Goal: Task Accomplishment & Management: Complete application form

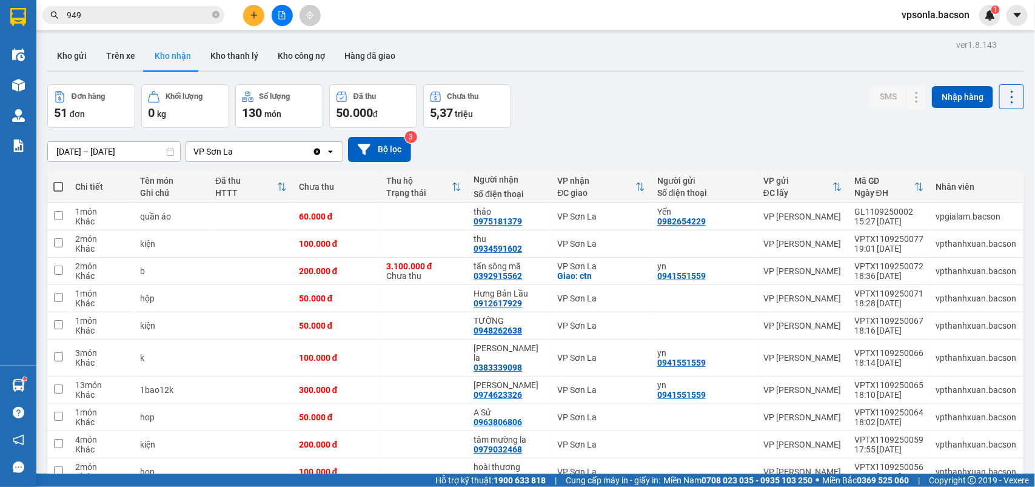
scroll to position [1, 0]
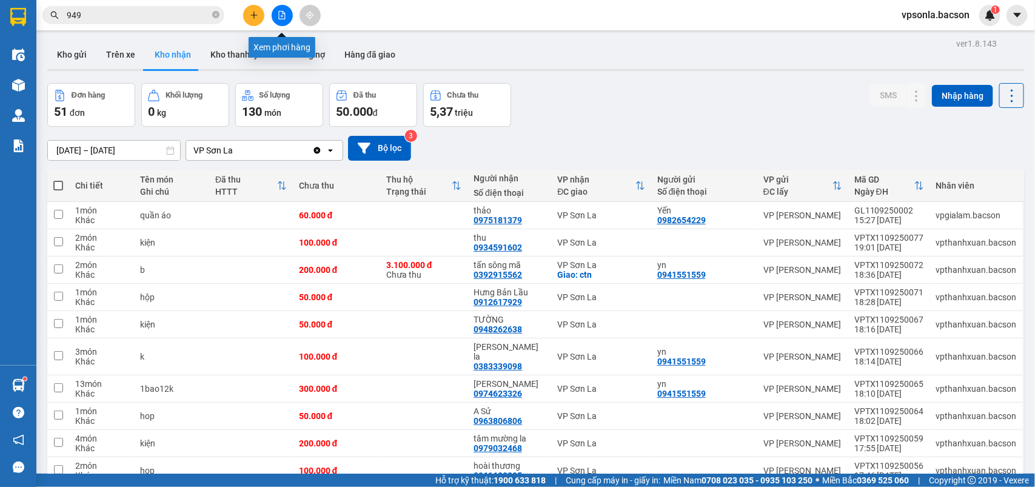
click at [282, 11] on icon "file-add" at bounding box center [282, 15] width 8 height 8
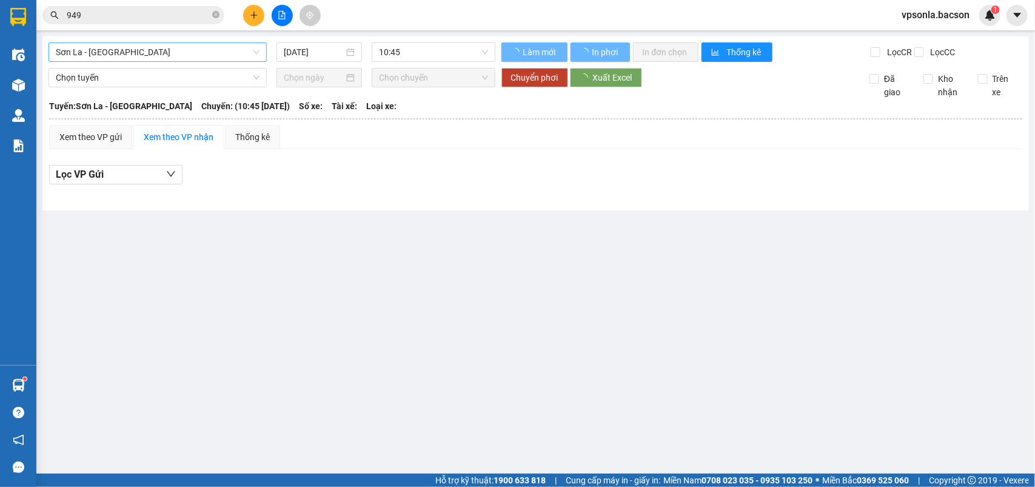
click at [140, 52] on span "Sơn La - [GEOGRAPHIC_DATA]" at bounding box center [158, 52] width 204 height 18
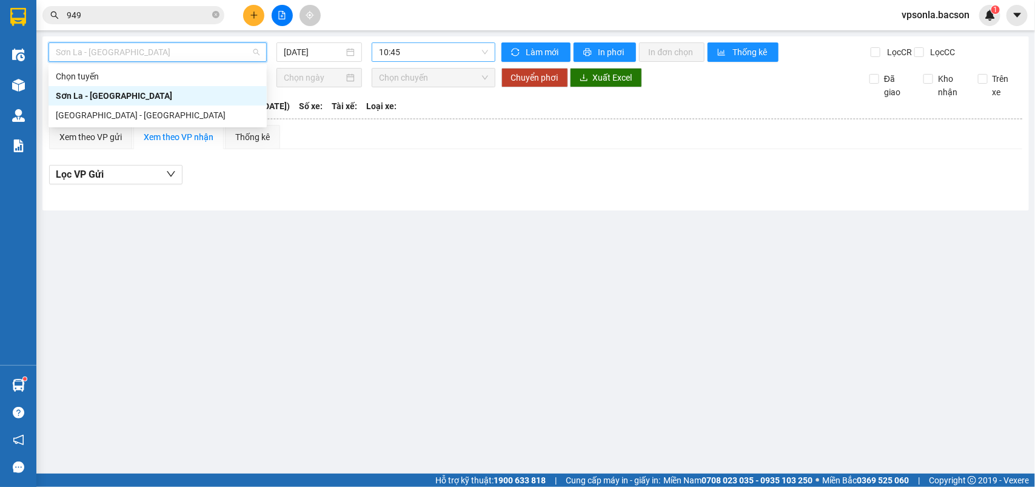
click at [420, 56] on span "10:45" at bounding box center [433, 52] width 109 height 18
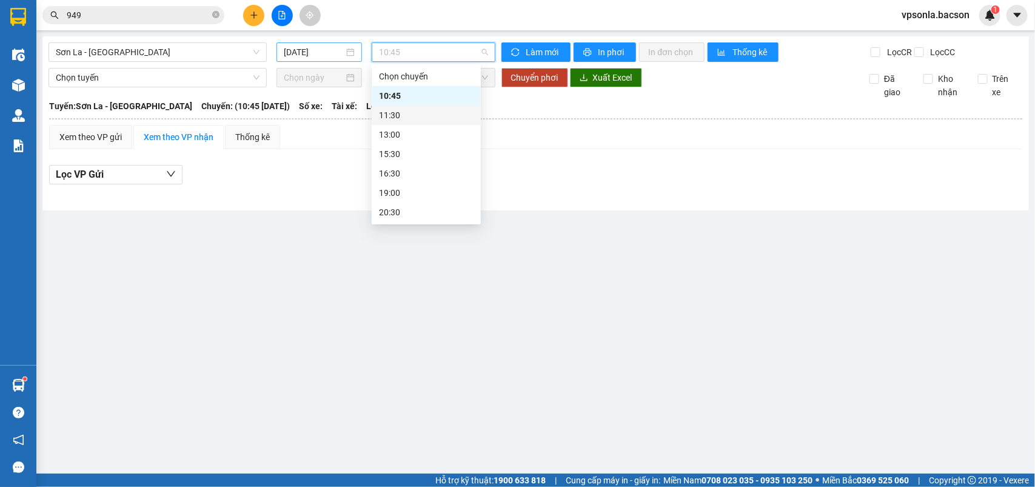
click at [293, 44] on div "[DATE]" at bounding box center [319, 51] width 85 height 19
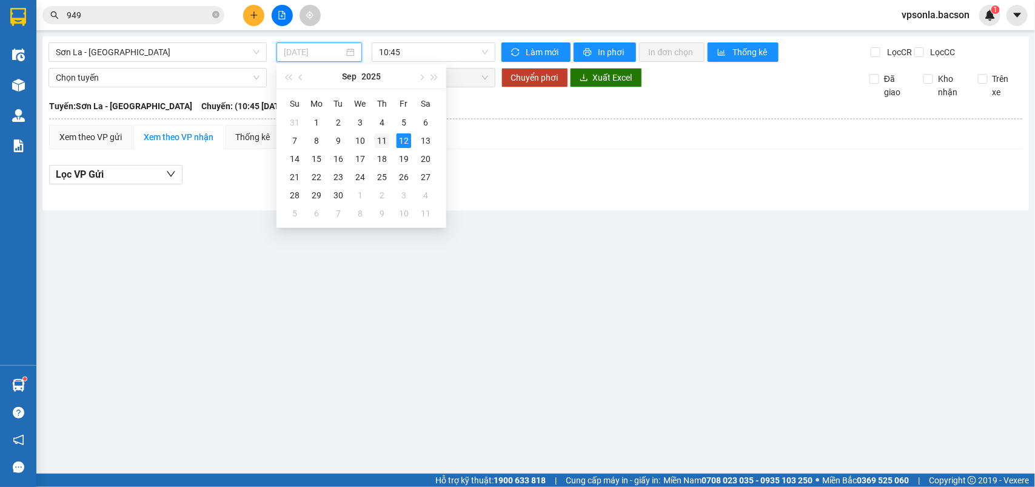
click at [384, 140] on div "11" at bounding box center [382, 140] width 15 height 15
type input "[DATE]"
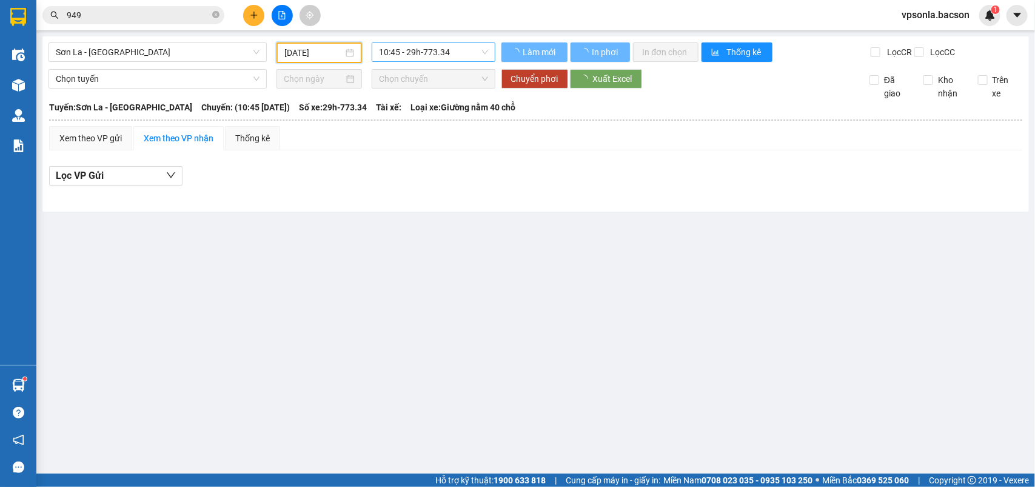
click at [413, 44] on span "10:45 - 29h-773.34" at bounding box center [433, 52] width 109 height 18
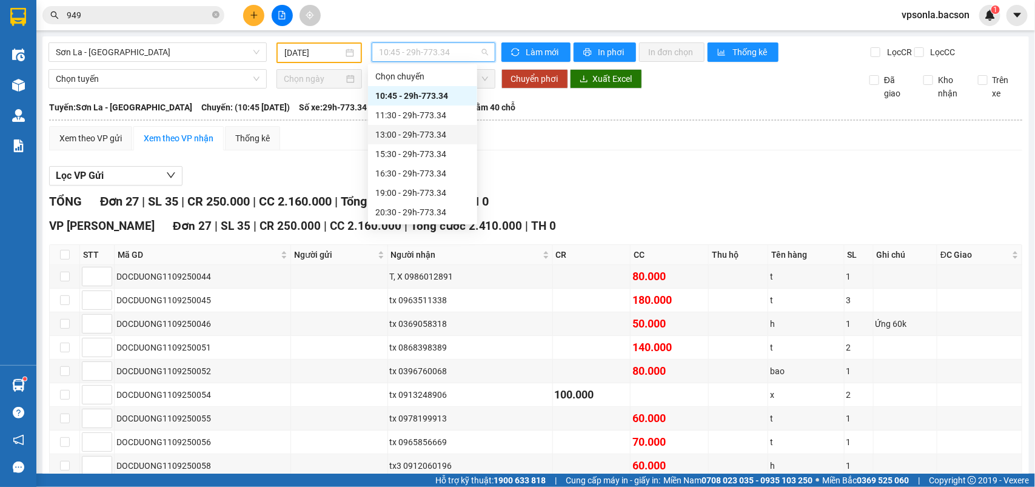
scroll to position [58, 0]
click at [408, 206] on div "22:30 - 29h-773.34" at bounding box center [422, 212] width 95 height 13
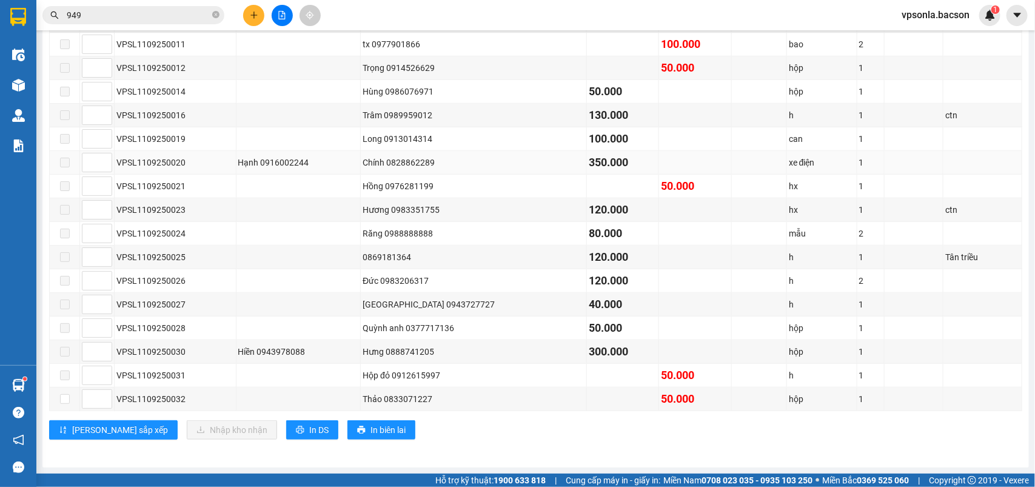
scroll to position [303, 0]
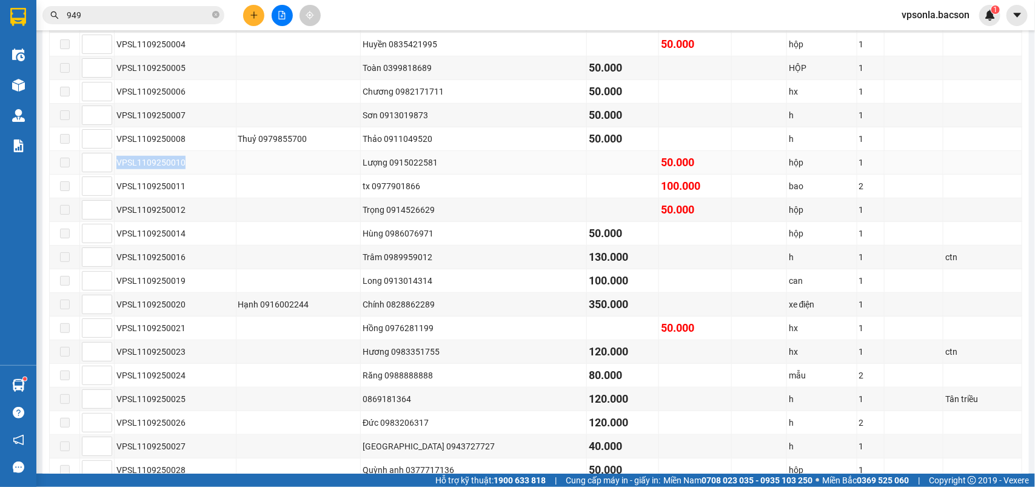
drag, startPoint x: 119, startPoint y: 177, endPoint x: 183, endPoint y: 175, distance: 63.7
click at [183, 169] on div "VPSL1109250010" at bounding box center [175, 162] width 118 height 13
copy div "VPSL1109250010"
click at [132, 24] on div "Kết quả tìm kiếm ( 358 ) Bộ lọc Mã ĐH Trạng thái Món hàng Thu hộ Tổng cước Chưa…" at bounding box center [118, 15] width 236 height 21
click at [132, 19] on input "949" at bounding box center [138, 14] width 143 height 13
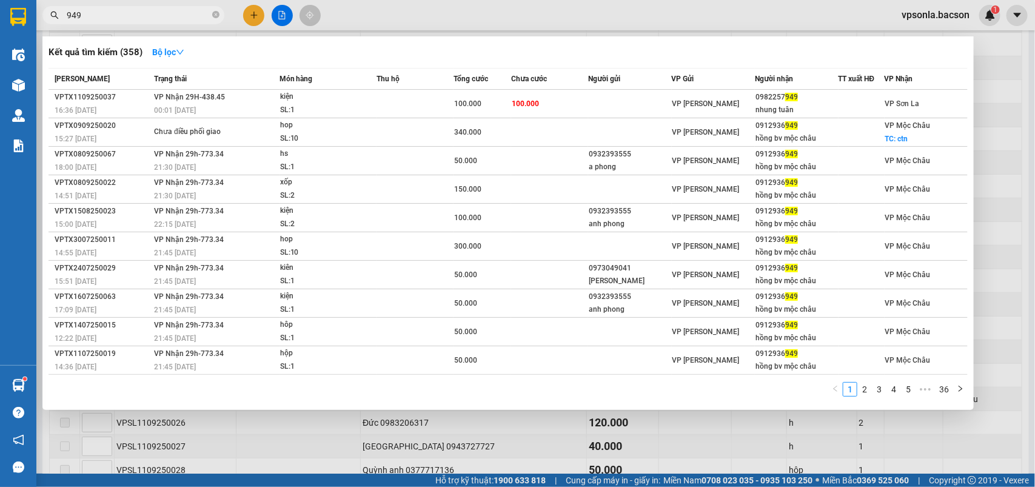
drag, startPoint x: 132, startPoint y: 19, endPoint x: 113, endPoint y: 16, distance: 19.0
click at [113, 16] on input "949" at bounding box center [138, 14] width 143 height 13
paste input "VPSL1109250010"
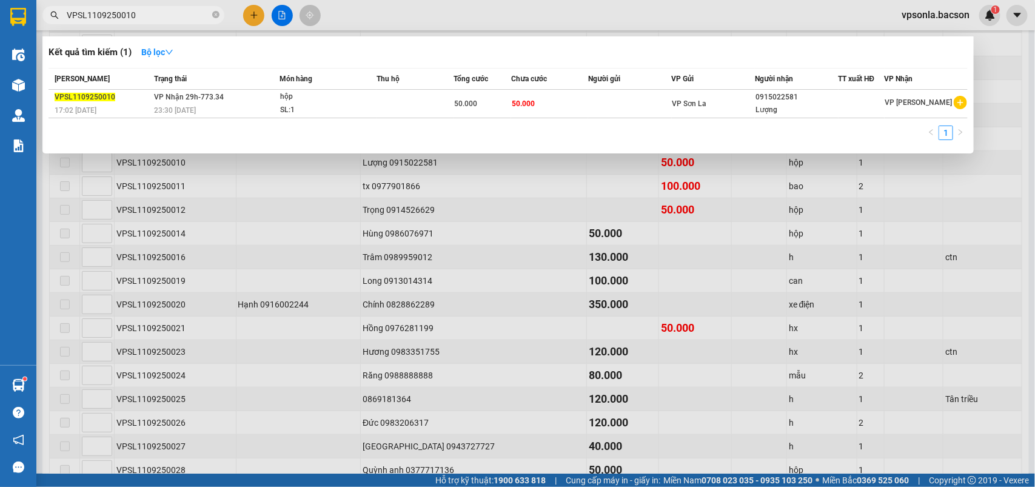
click at [358, 283] on div at bounding box center [517, 243] width 1035 height 487
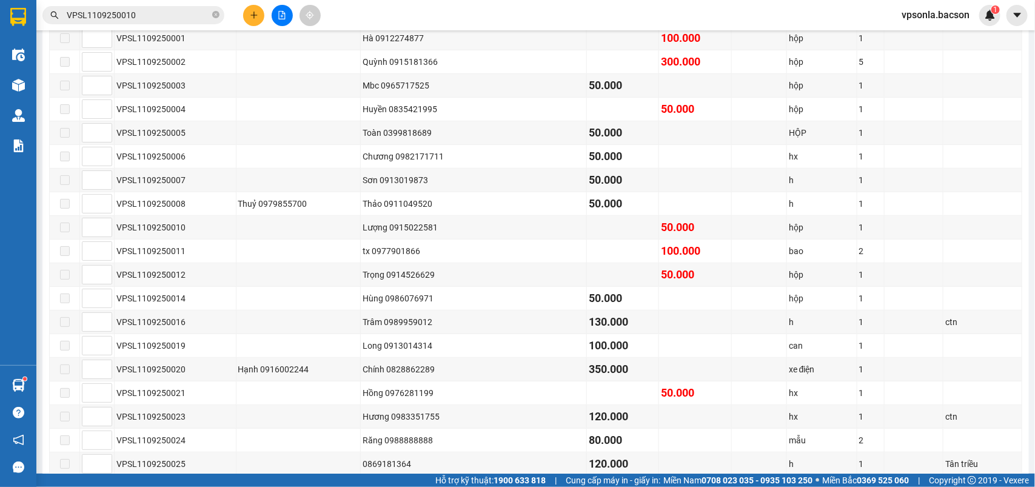
scroll to position [87, 0]
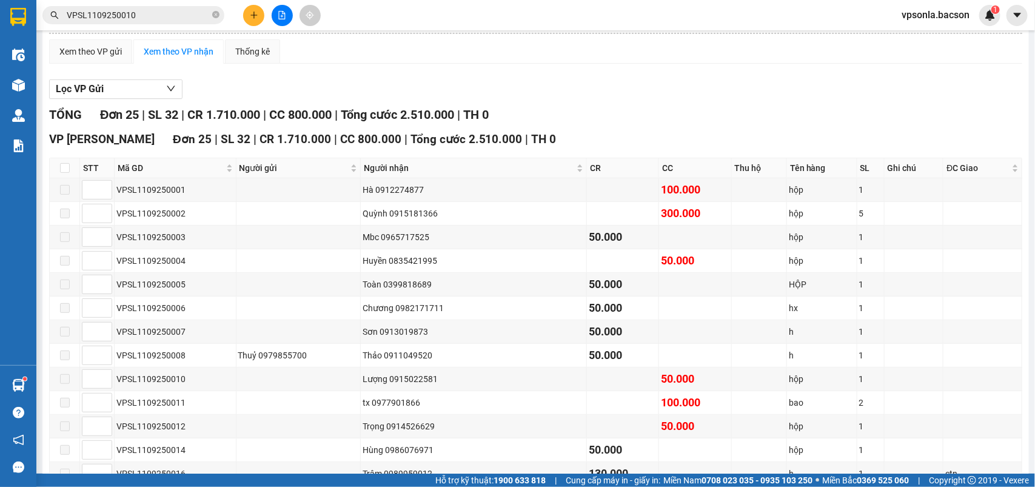
click at [133, 16] on input "VPSL1109250010" at bounding box center [138, 14] width 143 height 13
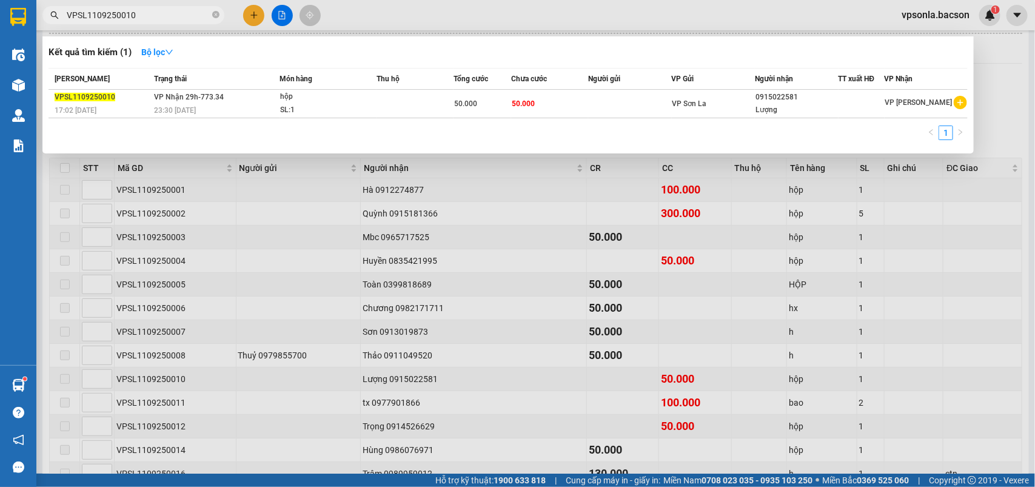
click at [133, 16] on input "VPSL1109250010" at bounding box center [138, 14] width 143 height 13
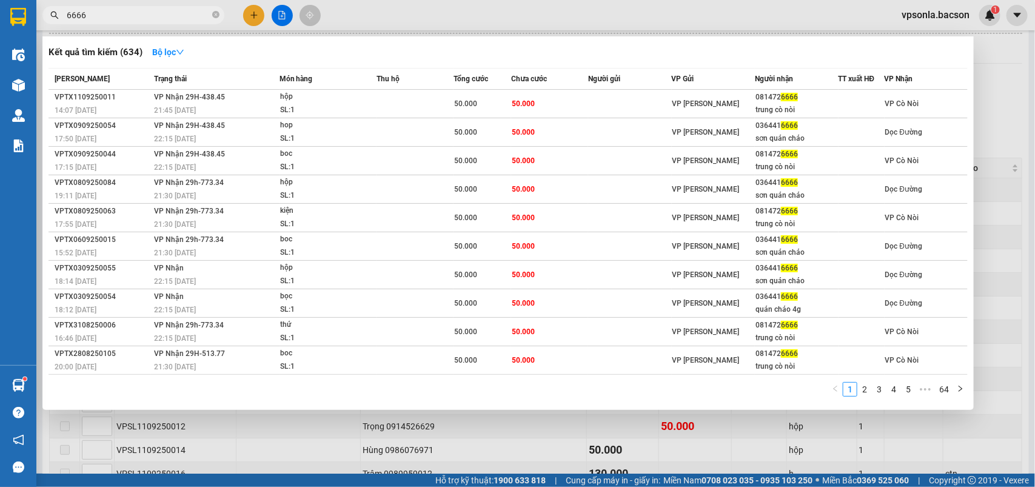
click at [1025, 167] on div at bounding box center [517, 243] width 1035 height 487
click at [126, 15] on input "6666" at bounding box center [138, 14] width 143 height 13
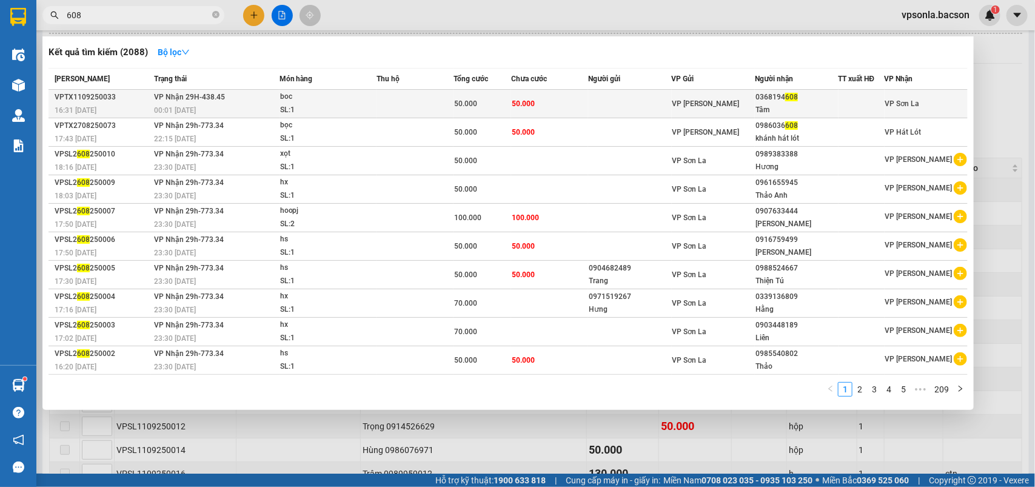
type input "608"
click at [856, 92] on td at bounding box center [862, 104] width 46 height 28
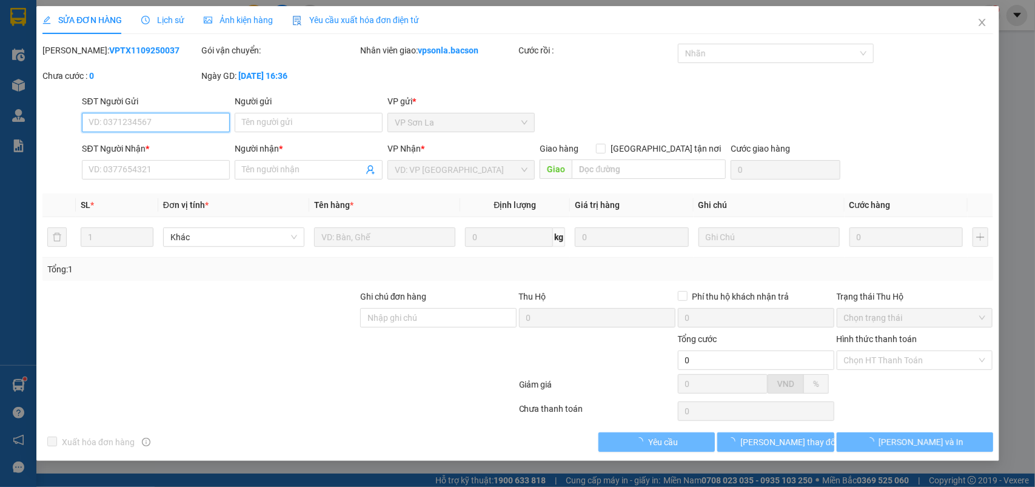
type input "0368194608"
type input "Tâm"
type input "50.000"
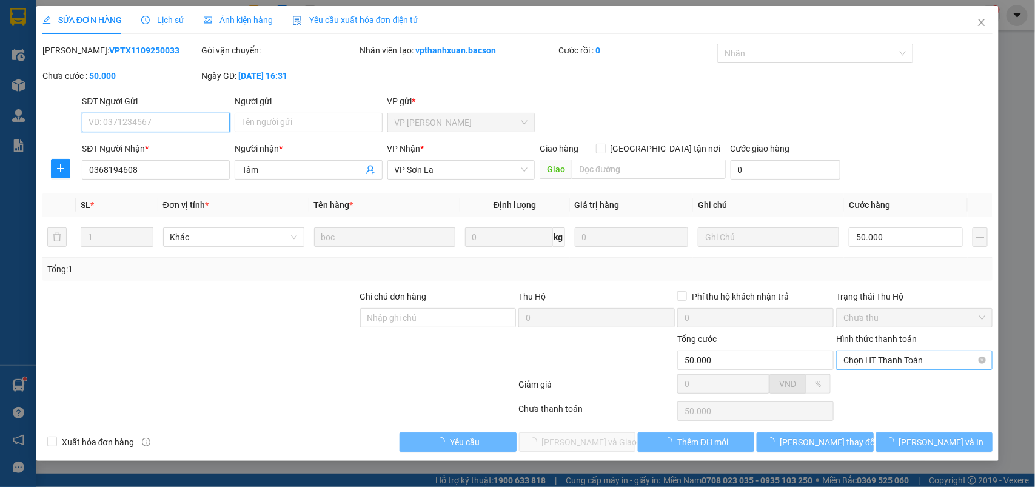
click at [888, 369] on span "Chọn HT Thanh Toán" at bounding box center [914, 360] width 142 height 18
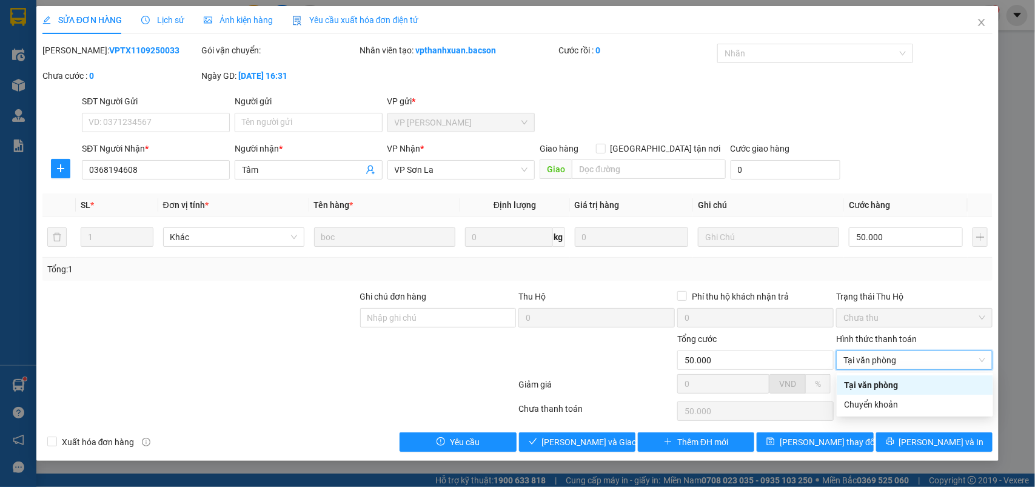
type input "0"
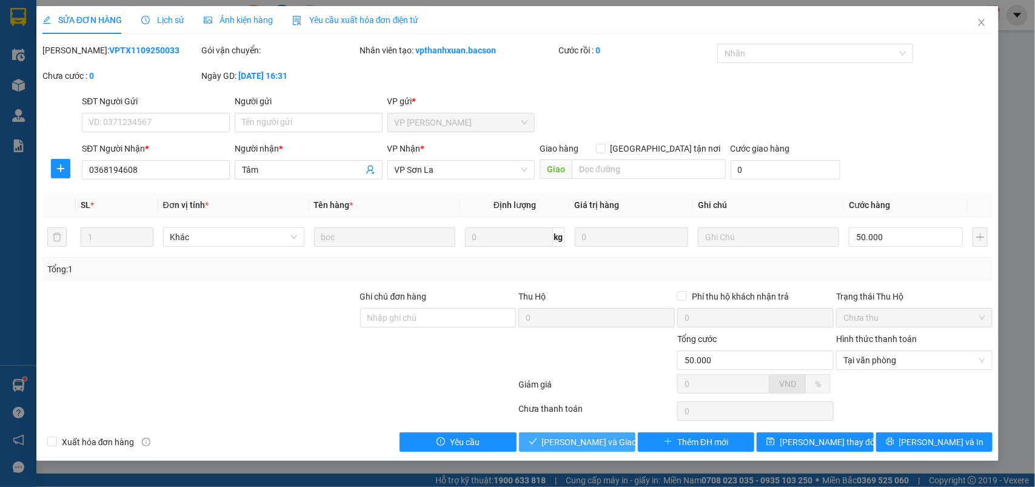
click at [552, 441] on span "[PERSON_NAME] và Giao hàng" at bounding box center [600, 441] width 116 height 13
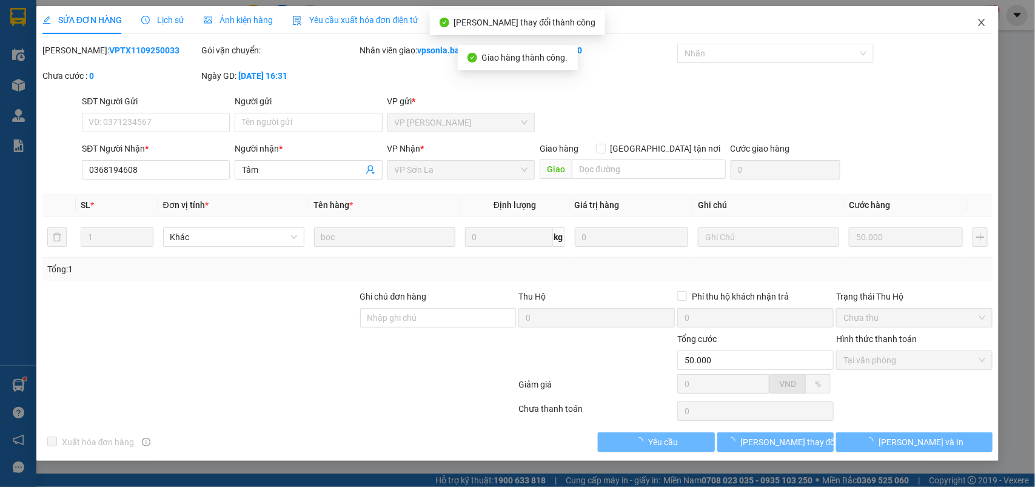
click at [982, 22] on icon "close" at bounding box center [982, 23] width 10 height 10
click at [982, 22] on div "1" at bounding box center [989, 15] width 21 height 21
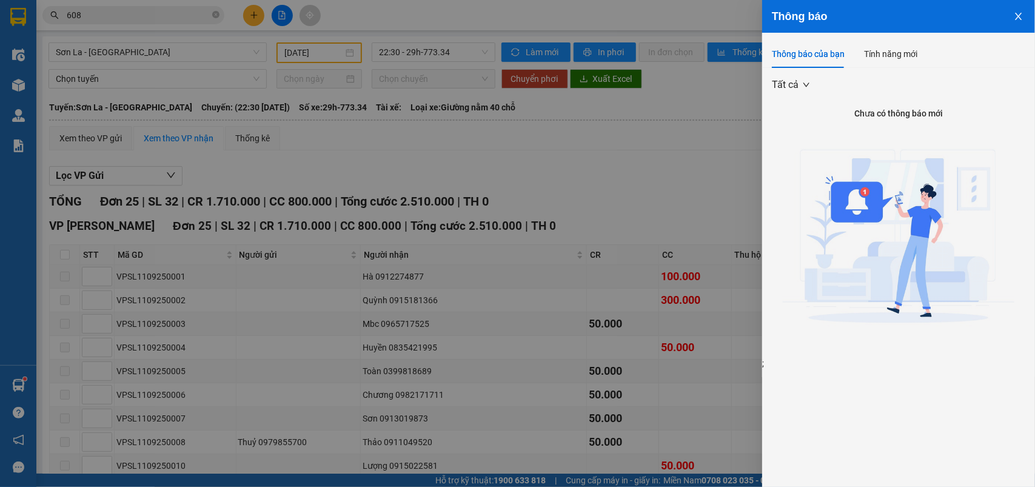
click at [132, 10] on div at bounding box center [517, 243] width 1035 height 487
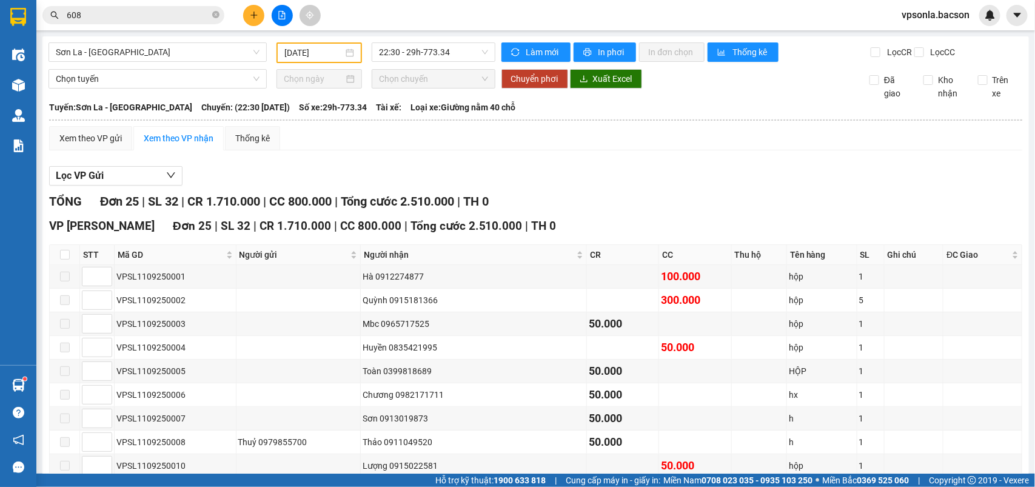
click at [133, 17] on input "608" at bounding box center [138, 14] width 143 height 13
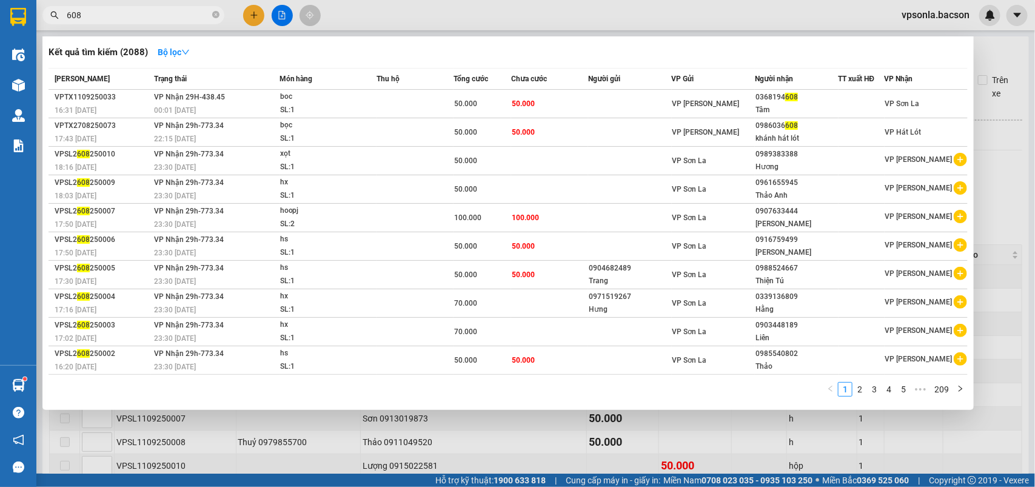
click at [133, 17] on input "608" at bounding box center [138, 14] width 143 height 13
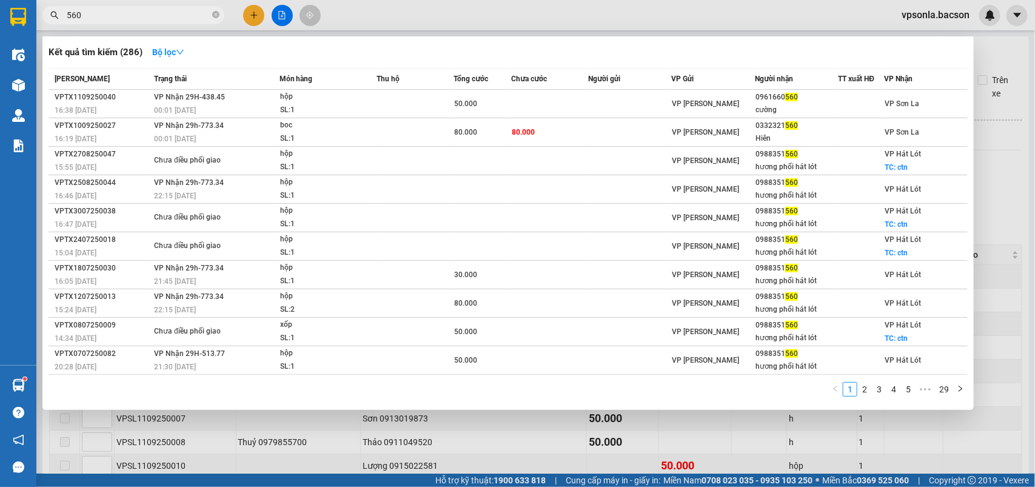
type input "560"
click at [790, 104] on div "cường" at bounding box center [797, 110] width 82 height 13
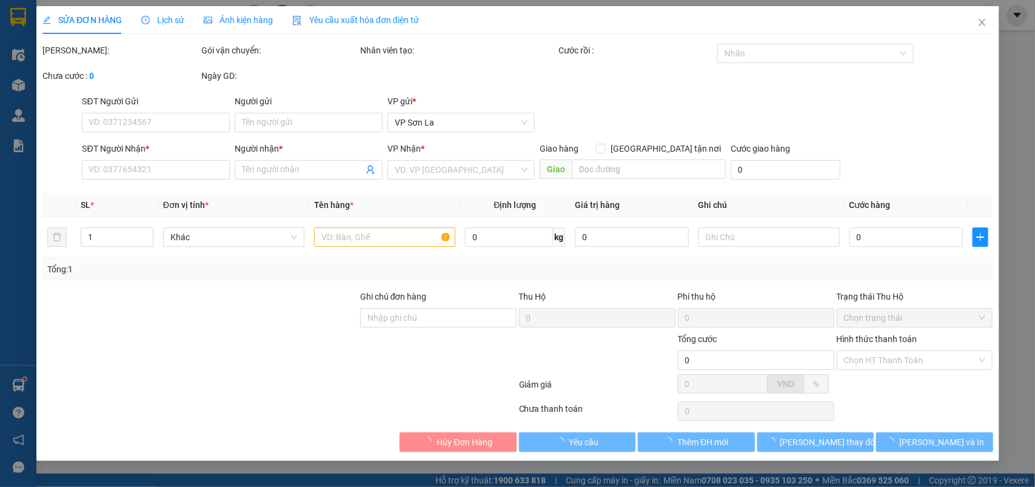
type input "0961660560"
type input "cường"
type input "50.000"
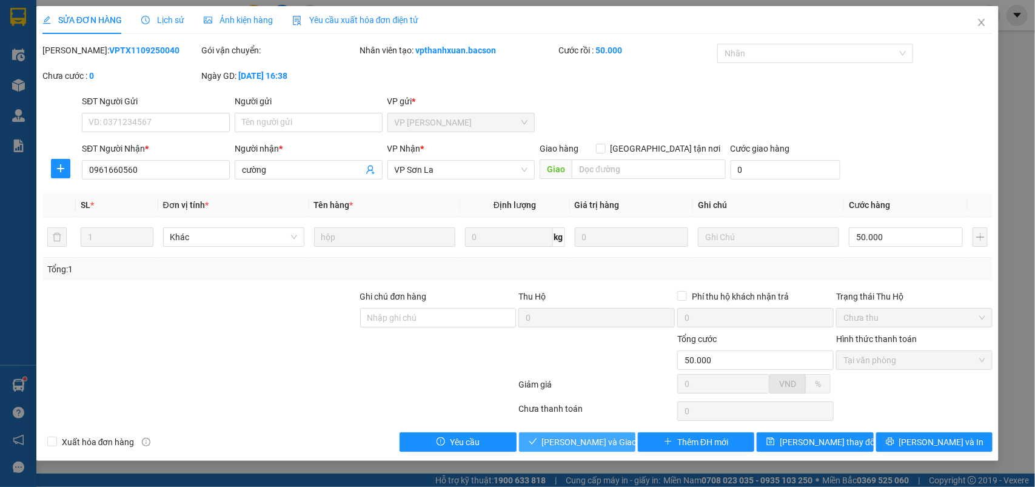
click at [582, 438] on span "[PERSON_NAME] và Giao hàng" at bounding box center [600, 441] width 116 height 13
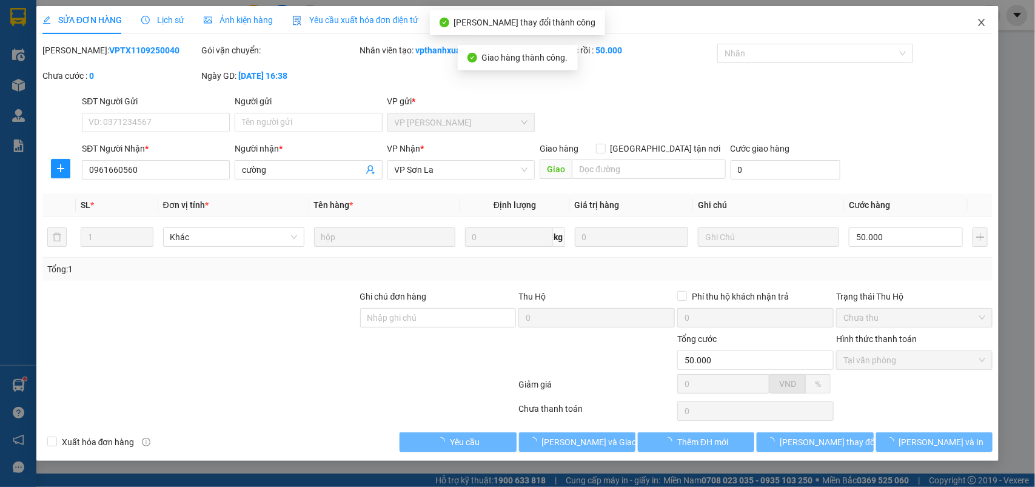
click at [977, 23] on icon "close" at bounding box center [982, 23] width 10 height 10
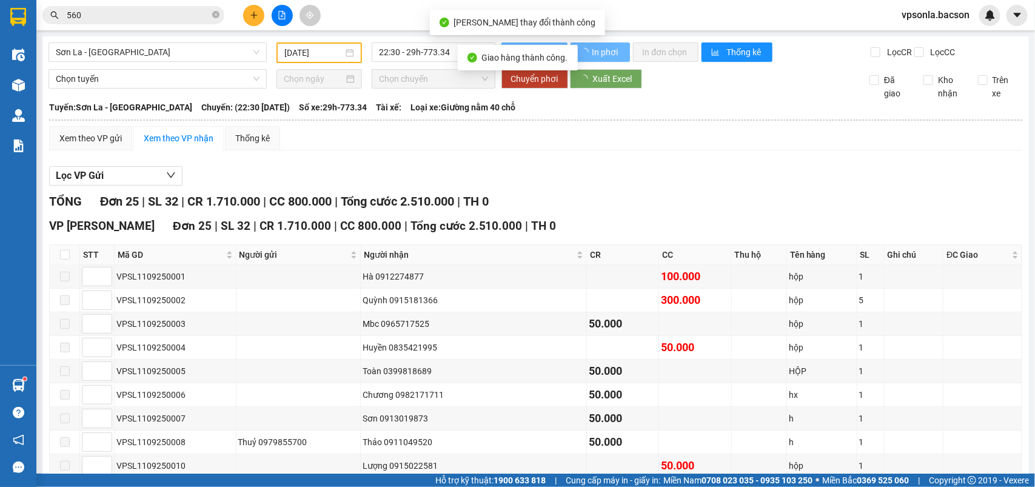
click at [981, 23] on div "vpsonla.bacson" at bounding box center [946, 15] width 109 height 21
